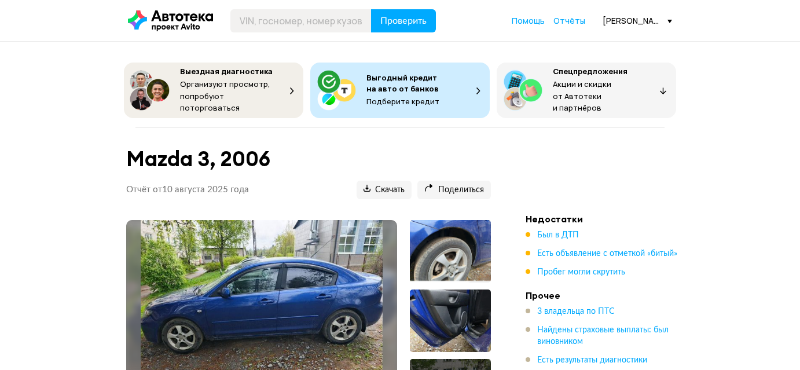
scroll to position [105, 0]
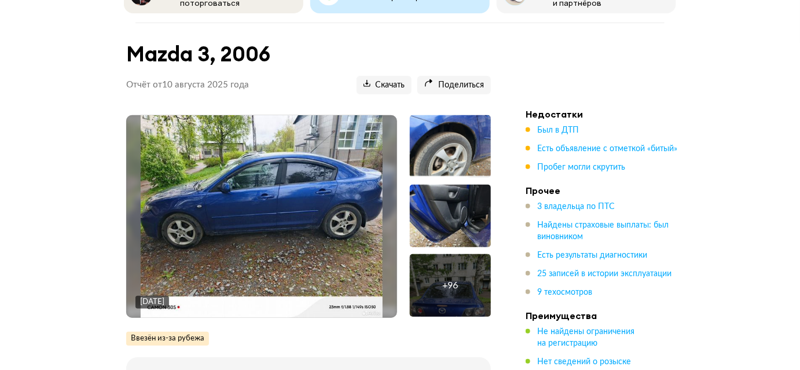
drag, startPoint x: 296, startPoint y: 332, endPoint x: 304, endPoint y: 328, distance: 8.3
click at [296, 332] on div "Ввезён из-за рубежа Вероятно автомобиль ввезен в [GEOGRAPHIC_DATA] не новым. За…" at bounding box center [308, 339] width 365 height 14
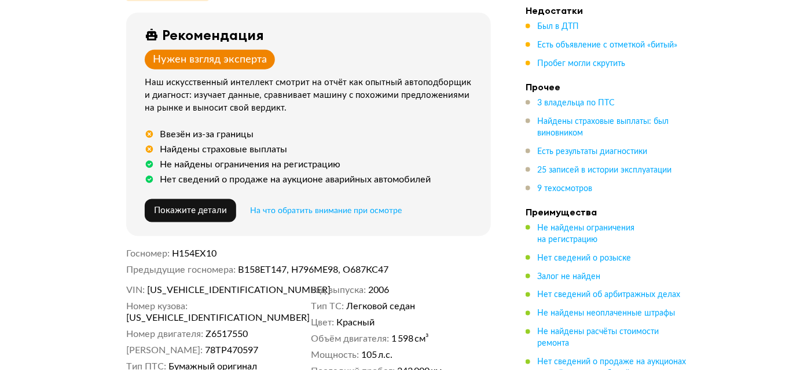
scroll to position [473, 0]
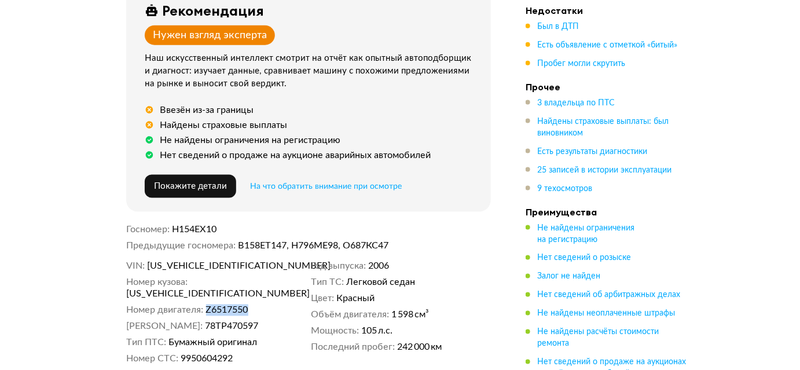
drag, startPoint x: 207, startPoint y: 288, endPoint x: 264, endPoint y: 295, distance: 57.7
click at [264, 304] on dl "Номер двигателя Z6517550" at bounding box center [216, 310] width 180 height 12
copy span "Z6517550"
